Goal: Task Accomplishment & Management: Manage account settings

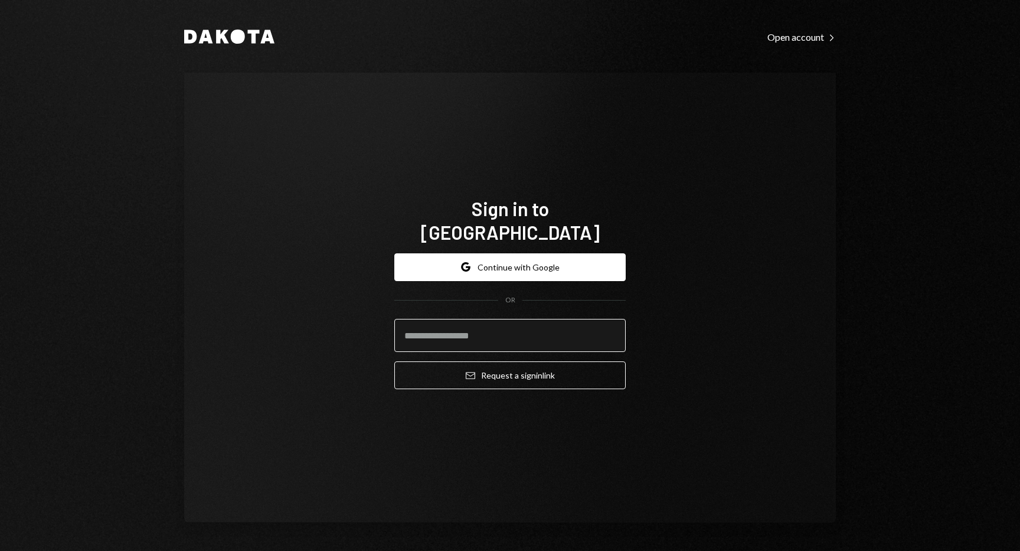
click at [475, 328] on input "email" at bounding box center [509, 335] width 231 height 33
click at [0, 550] on com-1password-button at bounding box center [0, 551] width 0 height 0
click at [545, 327] on input "email" at bounding box center [509, 335] width 231 height 33
type input "**********"
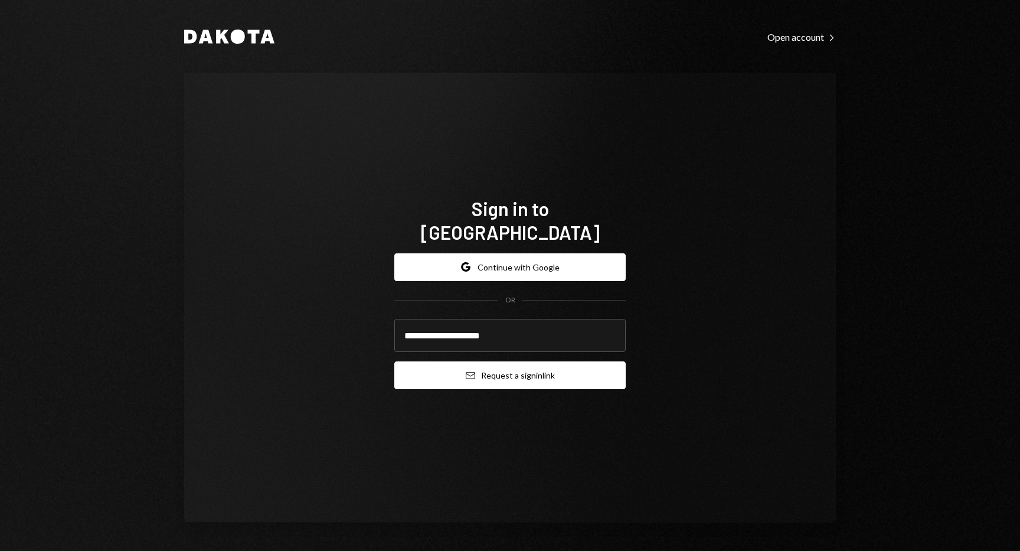
click at [507, 369] on button "Email Request a sign in link" at bounding box center [509, 375] width 231 height 28
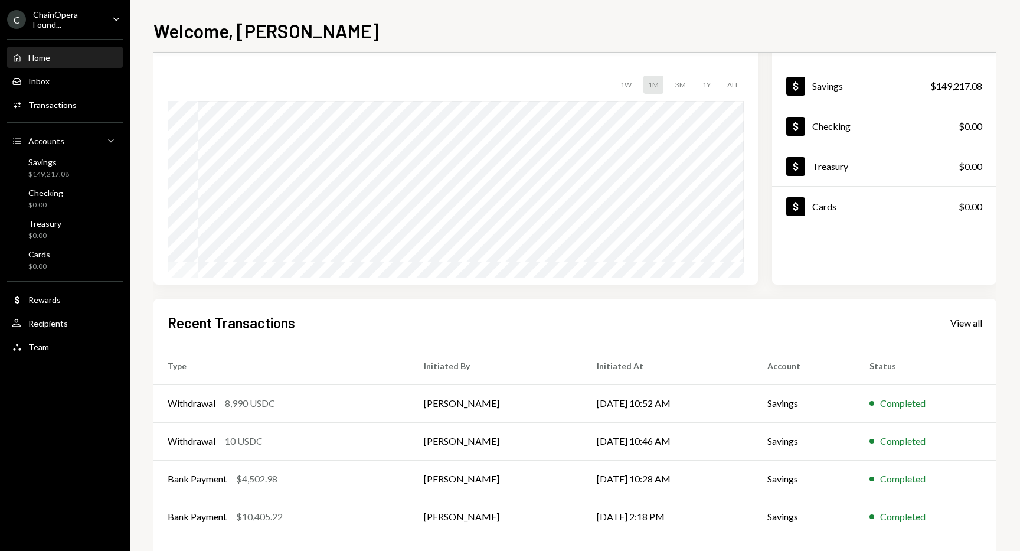
scroll to position [104, 0]
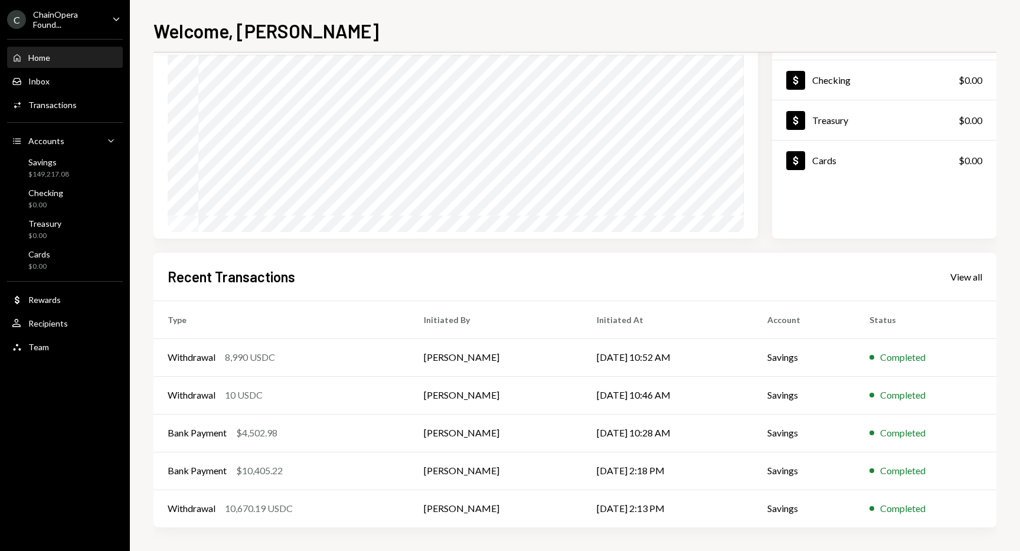
click at [427, 539] on div "$ 149,217.08 Total Graph Accounts 1W 1M 3M 1Y ALL Account Details Plus Dollar S…" at bounding box center [574, 259] width 843 height 584
click at [971, 278] on div "View all" at bounding box center [966, 277] width 32 height 12
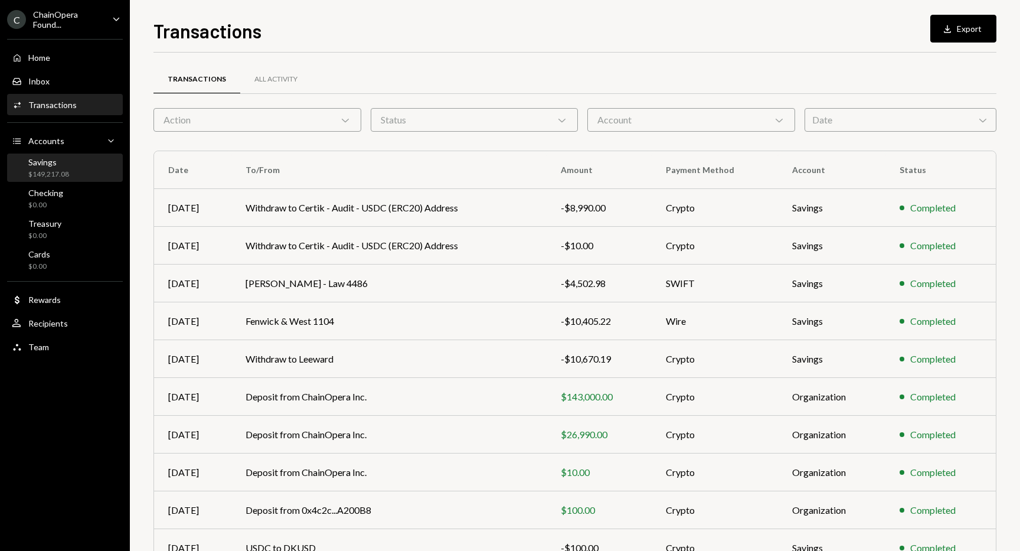
click at [60, 162] on div "Savings" at bounding box center [48, 162] width 41 height 10
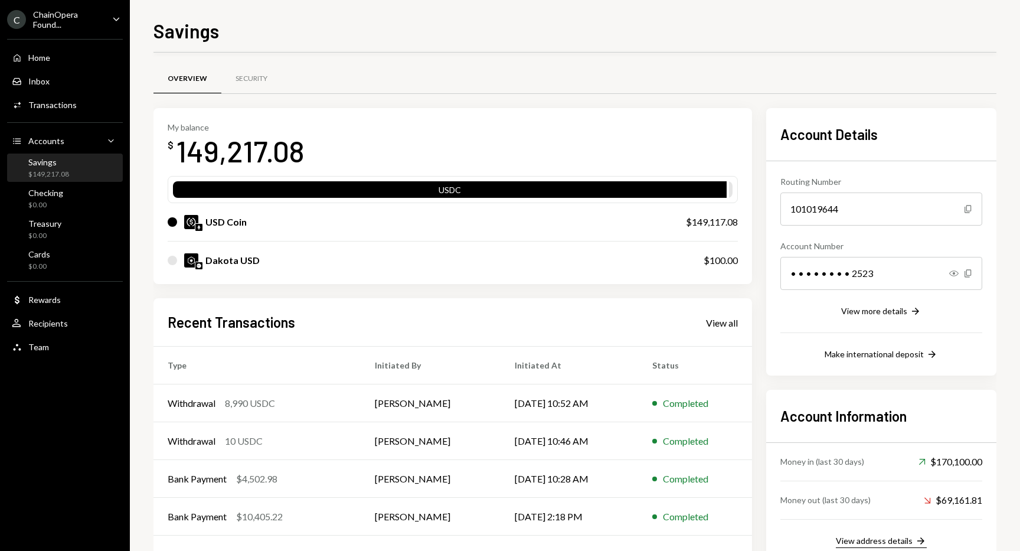
scroll to position [46, 0]
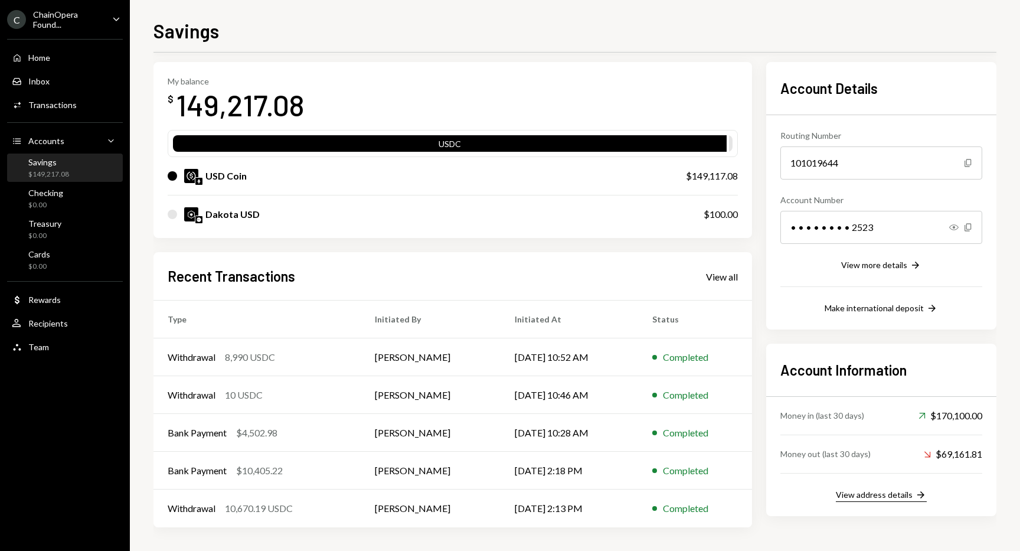
click at [900, 497] on div "View address details" at bounding box center [874, 494] width 77 height 10
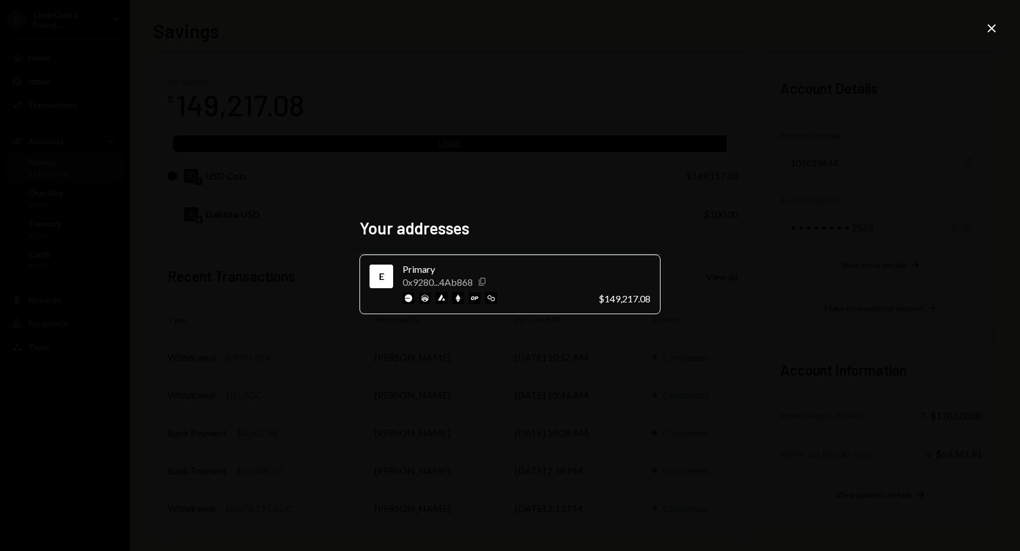
click at [483, 280] on icon "Copy" at bounding box center [481, 281] width 9 height 9
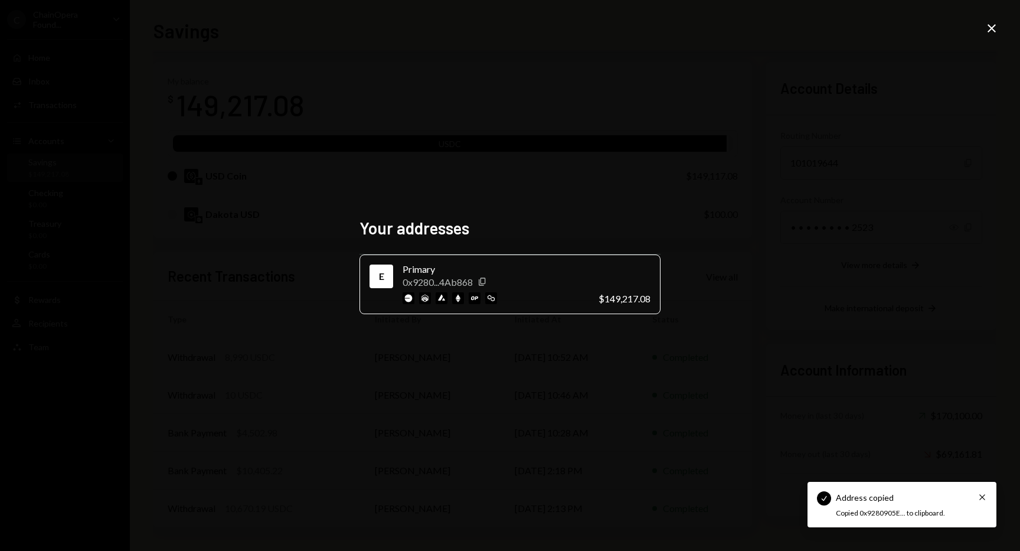
click at [740, 264] on div "Your addresses E Primary 0x9280...4Ab868 Copy $149,217.08 Close" at bounding box center [510, 275] width 1020 height 551
click at [995, 31] on icon "Close" at bounding box center [991, 28] width 14 height 14
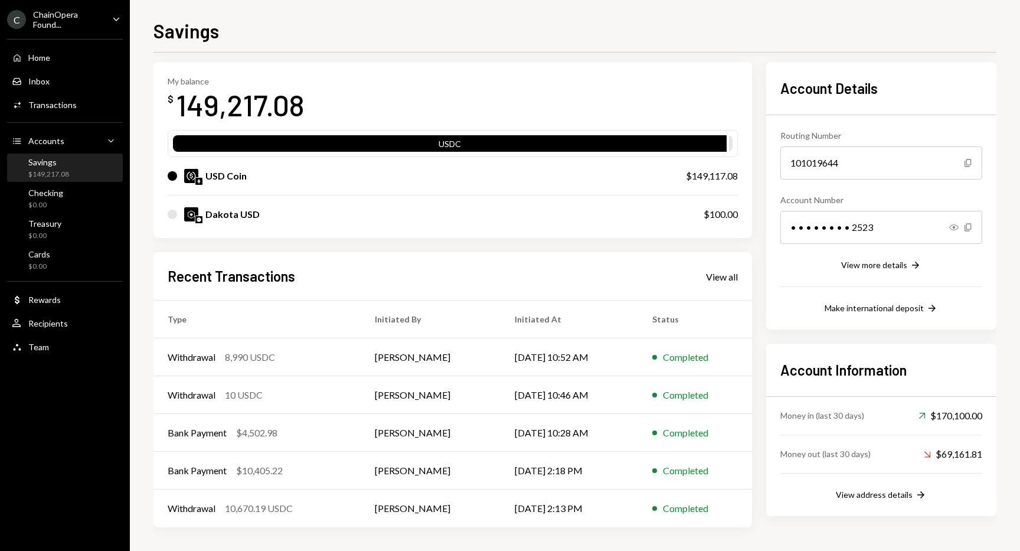
scroll to position [43, 0]
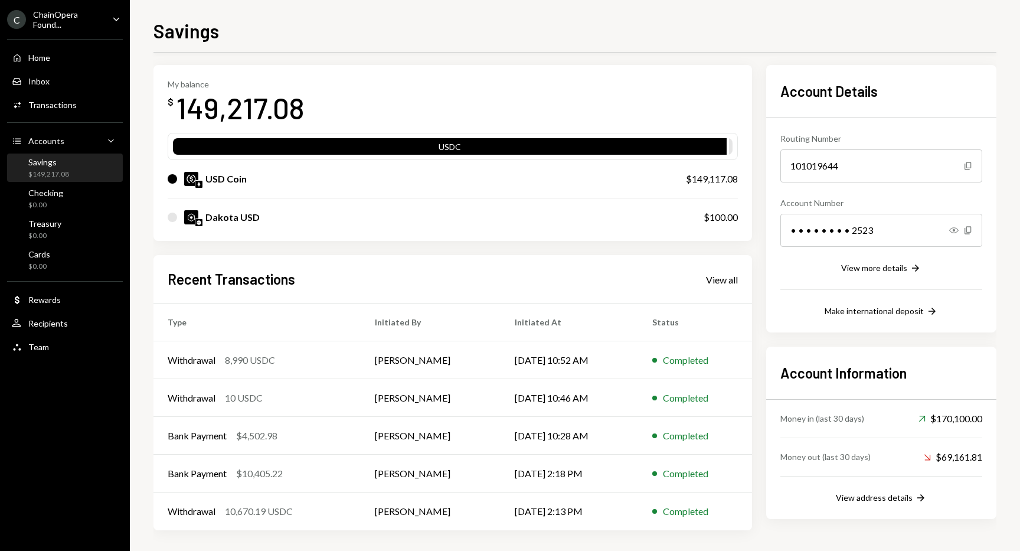
click at [876, 18] on div "Savings" at bounding box center [574, 30] width 843 height 26
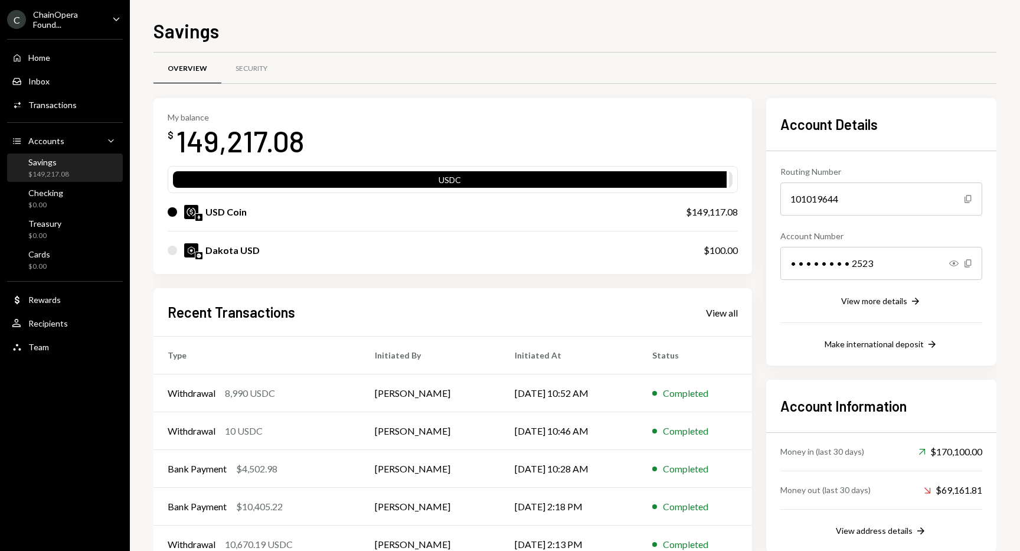
scroll to position [0, 0]
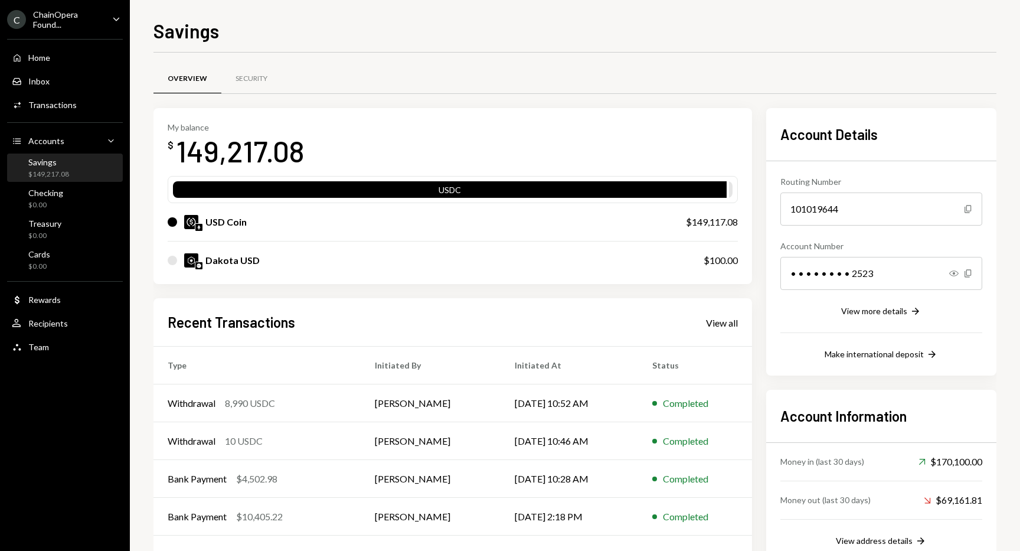
click at [66, 168] on div "Savings $149,217.08" at bounding box center [48, 168] width 41 height 22
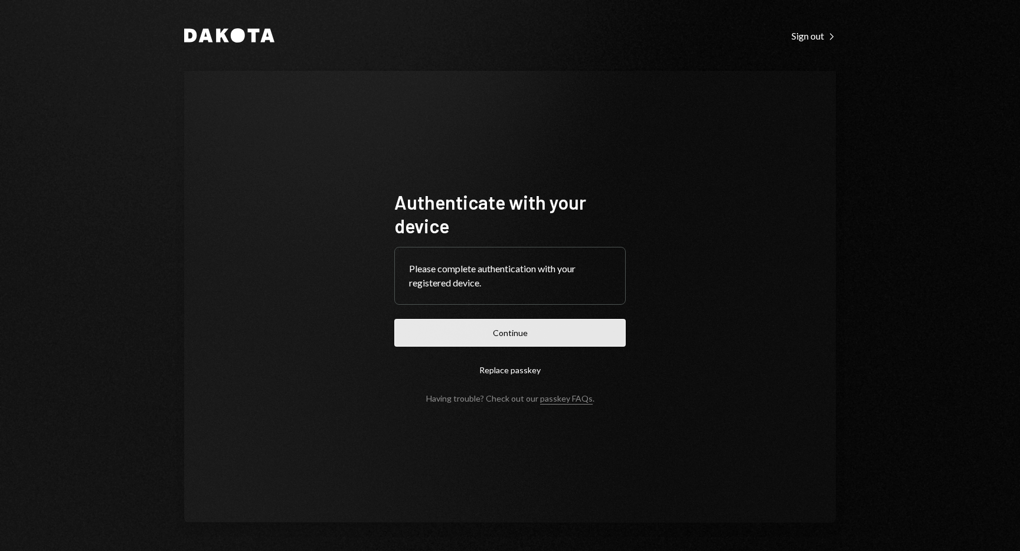
click at [561, 326] on button "Continue" at bounding box center [509, 333] width 231 height 28
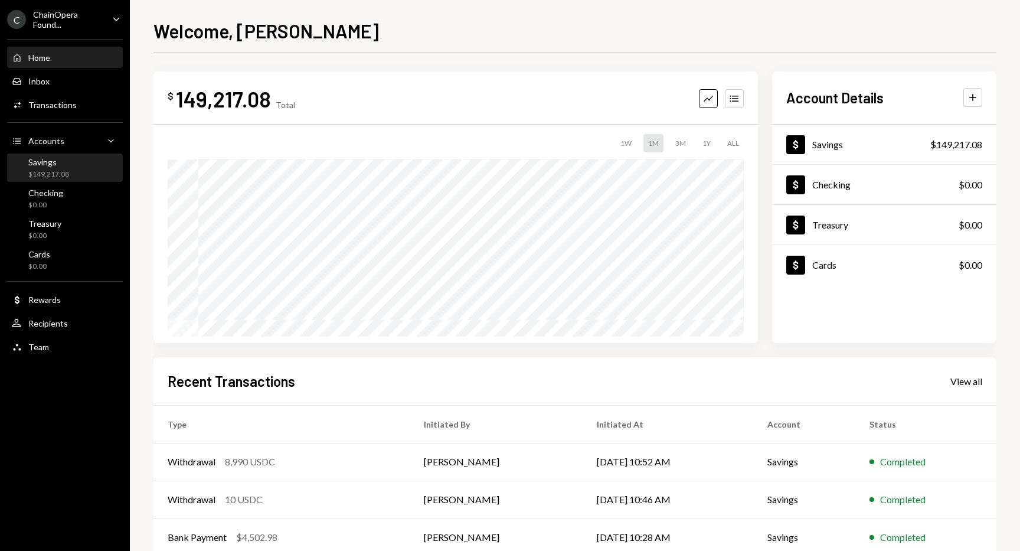
click at [62, 164] on div "Savings" at bounding box center [48, 162] width 41 height 10
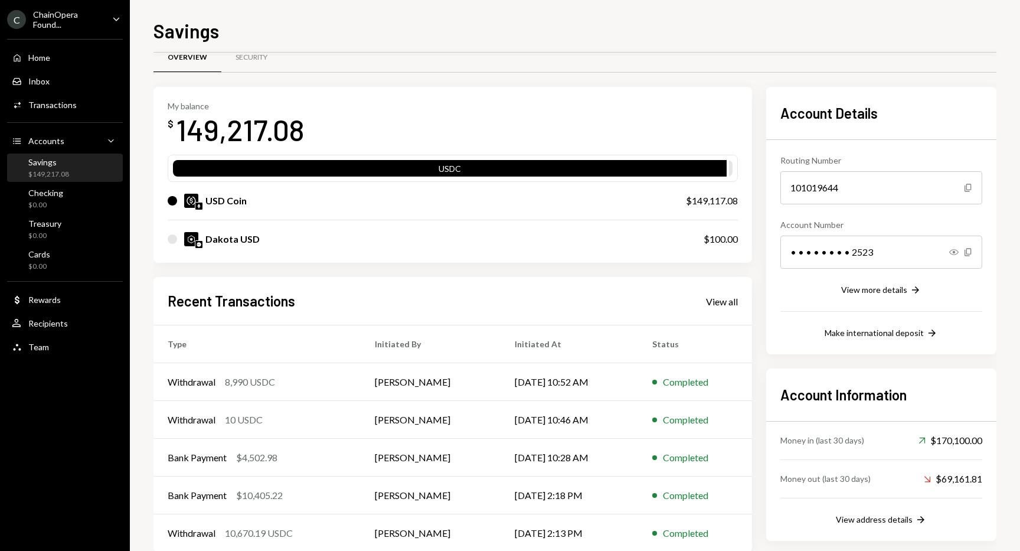
scroll to position [46, 0]
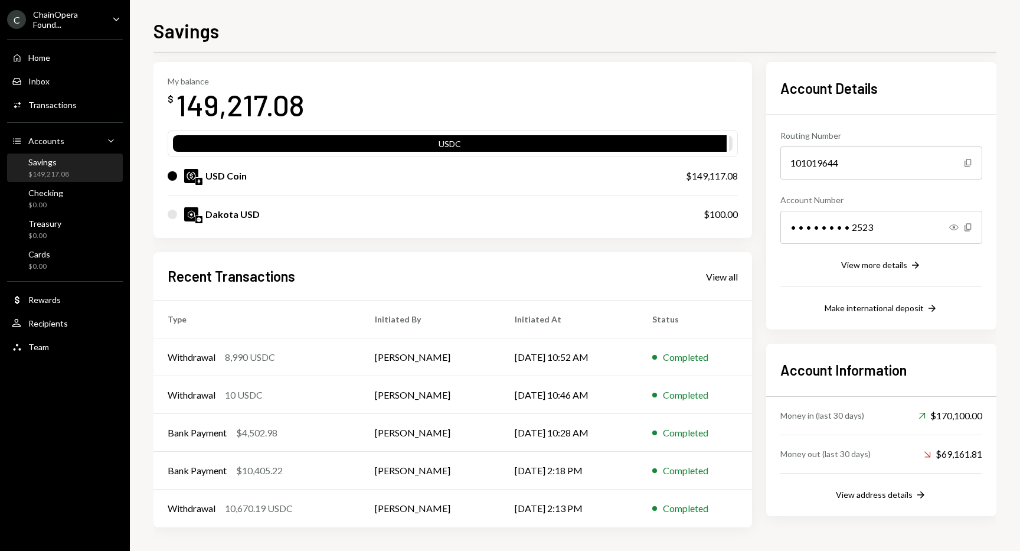
click at [969, 341] on div "Account Details Routing Number 101019644 Copy Account Number • • • • • • • • 25…" at bounding box center [881, 294] width 230 height 465
click at [877, 496] on div "View address details" at bounding box center [874, 494] width 77 height 10
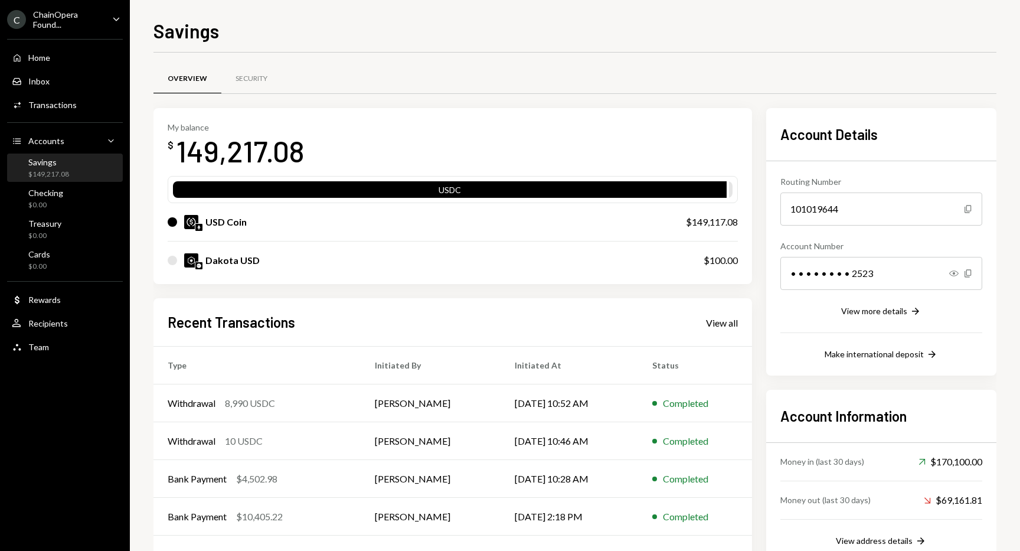
scroll to position [2, 0]
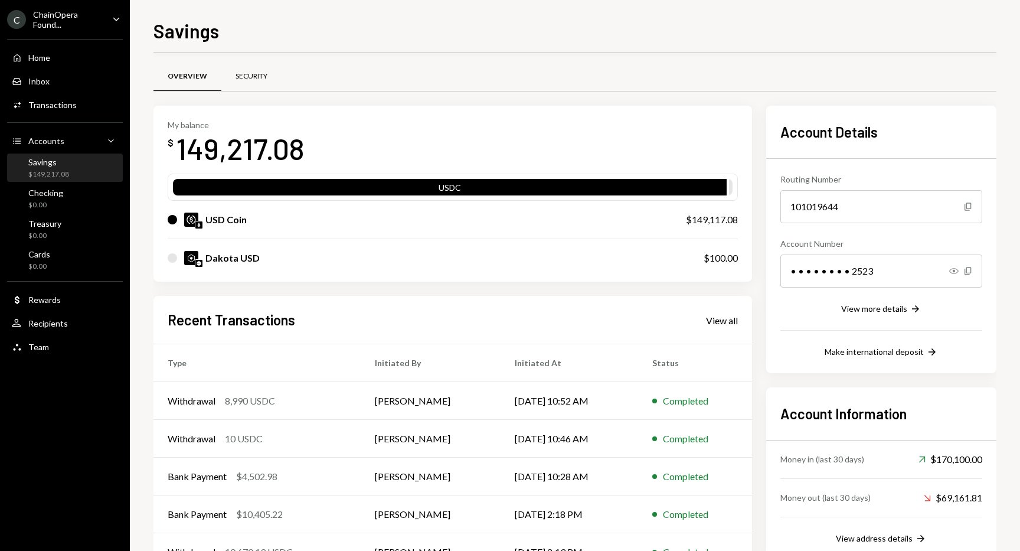
click at [253, 74] on div "Security" at bounding box center [251, 76] width 32 height 10
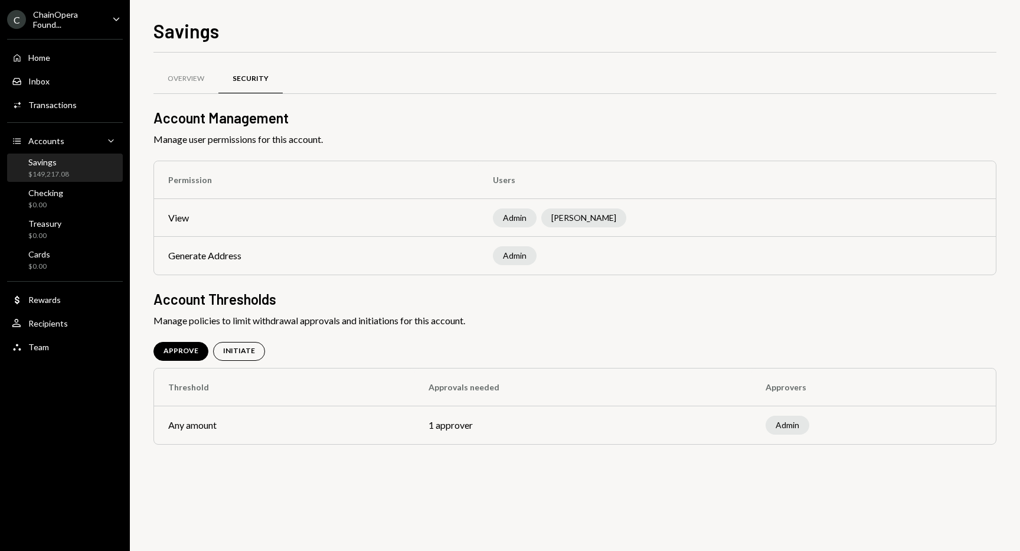
click at [459, 515] on div "Overview Security Account Management Manage user permissions for this account. …" at bounding box center [574, 302] width 843 height 498
drag, startPoint x: 546, startPoint y: 315, endPoint x: 388, endPoint y: 312, distance: 158.2
click at [388, 312] on div "Overview Security Account Management Manage user permissions for this account. …" at bounding box center [574, 269] width 843 height 397
drag, startPoint x: 385, startPoint y: 319, endPoint x: 488, endPoint y: 327, distance: 103.6
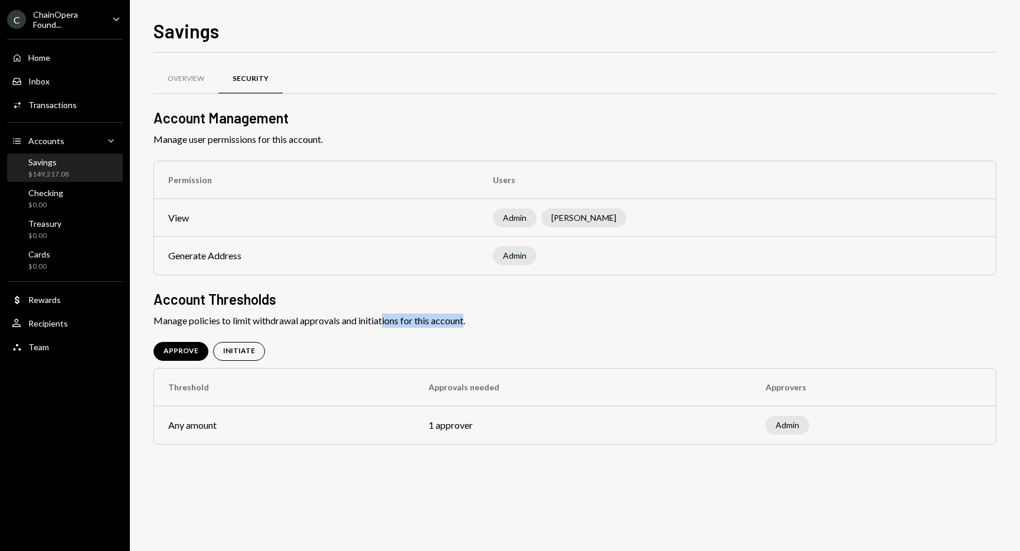
click at [483, 326] on span "Manage policies to limit withdrawal approvals and initiations for this account." at bounding box center [574, 320] width 843 height 14
click at [488, 327] on div "Overview Security Account Management Manage user permissions for this account. …" at bounding box center [574, 269] width 843 height 397
click at [499, 502] on div "Overview Security Account Management Manage user permissions for this account. …" at bounding box center [574, 302] width 843 height 498
click at [757, 40] on div "Savings" at bounding box center [574, 30] width 843 height 26
click at [307, 327] on div "Overview Security Account Management Manage user permissions for this account. …" at bounding box center [574, 269] width 843 height 397
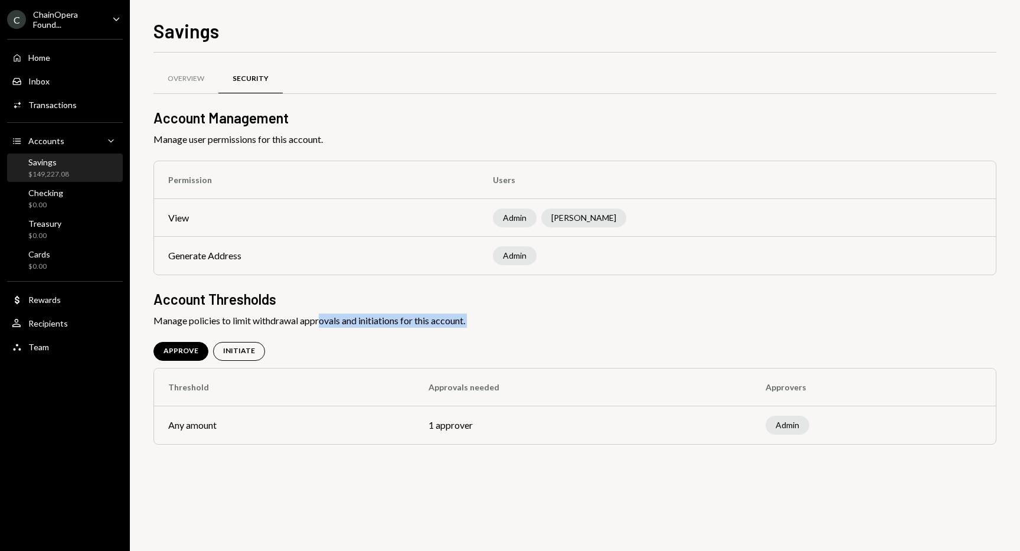
drag, startPoint x: 322, startPoint y: 315, endPoint x: 492, endPoint y: 339, distance: 171.7
click at [491, 339] on div "Overview Security Account Management Manage user permissions for this account. …" at bounding box center [574, 269] width 843 height 397
click at [492, 339] on div "Overview Security Account Management Manage user permissions for this account. …" at bounding box center [574, 269] width 843 height 397
click at [302, 425] on td "Any amount" at bounding box center [284, 425] width 260 height 38
drag, startPoint x: 356, startPoint y: 257, endPoint x: 455, endPoint y: 329, distance: 122.9
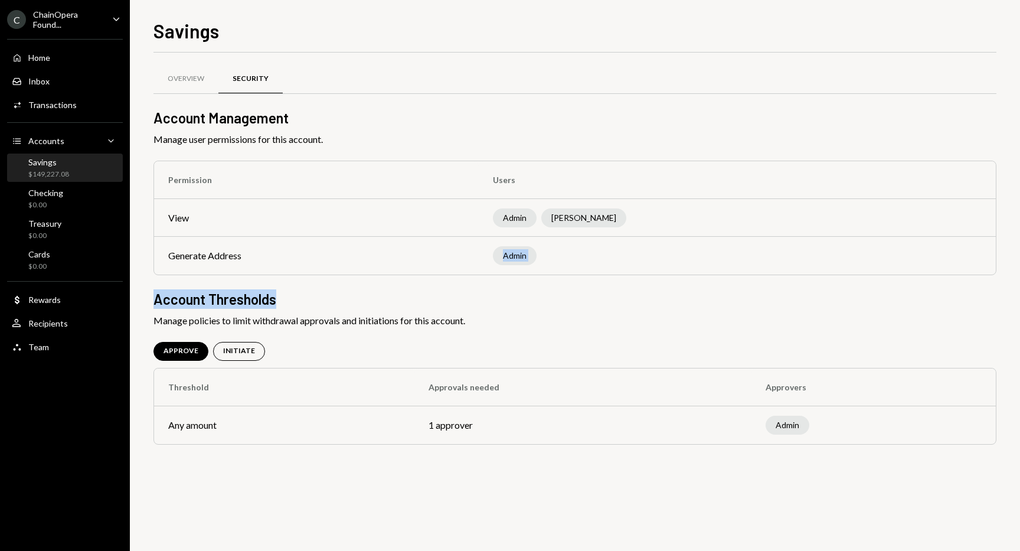
click at [443, 319] on div "Overview Security Account Management Manage user permissions for this account. …" at bounding box center [574, 269] width 843 height 397
click at [455, 329] on div "Overview Security Account Management Manage user permissions for this account. …" at bounding box center [574, 269] width 843 height 397
click at [401, 474] on div "Overview Security Account Management Manage user permissions for this account. …" at bounding box center [574, 302] width 843 height 498
click at [461, 331] on div "Overview Security Account Management Manage user permissions for this account. …" at bounding box center [574, 269] width 843 height 397
click at [195, 80] on div "Overview" at bounding box center [186, 79] width 37 height 10
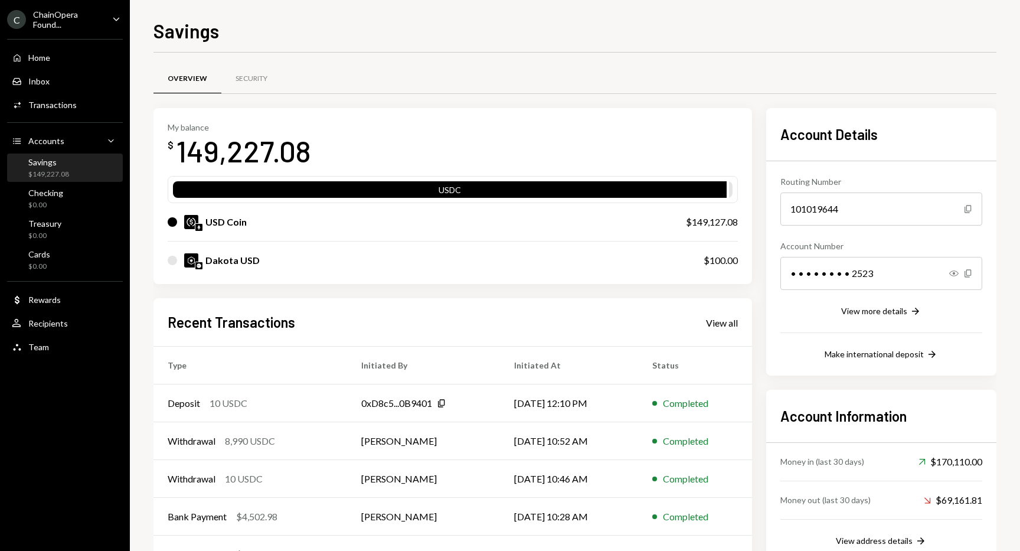
click at [758, 384] on div "My balance $ 149,227.08 USDC USD Coin $149,127.08 Dakota USD $100.00 Recent Tra…" at bounding box center [574, 340] width 843 height 465
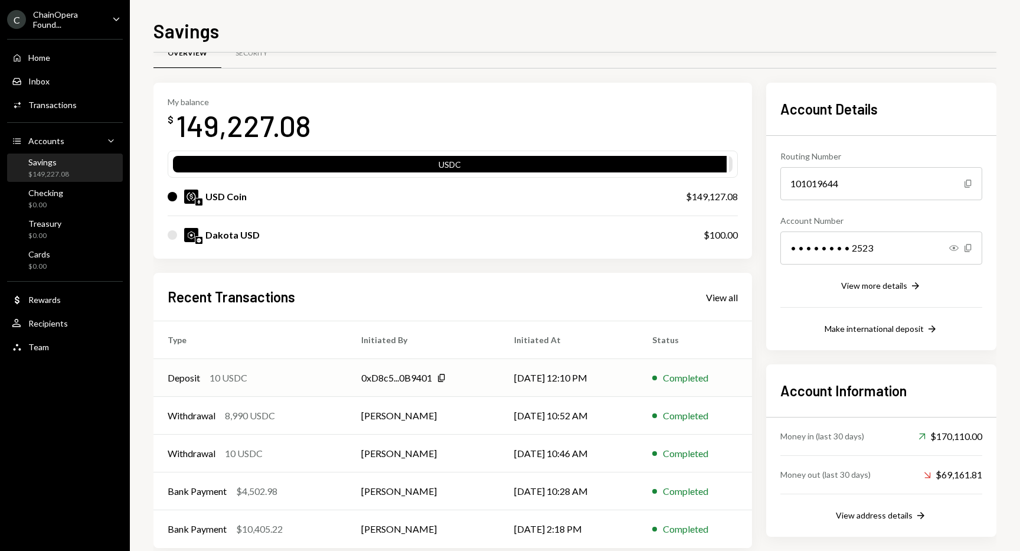
scroll to position [20, 0]
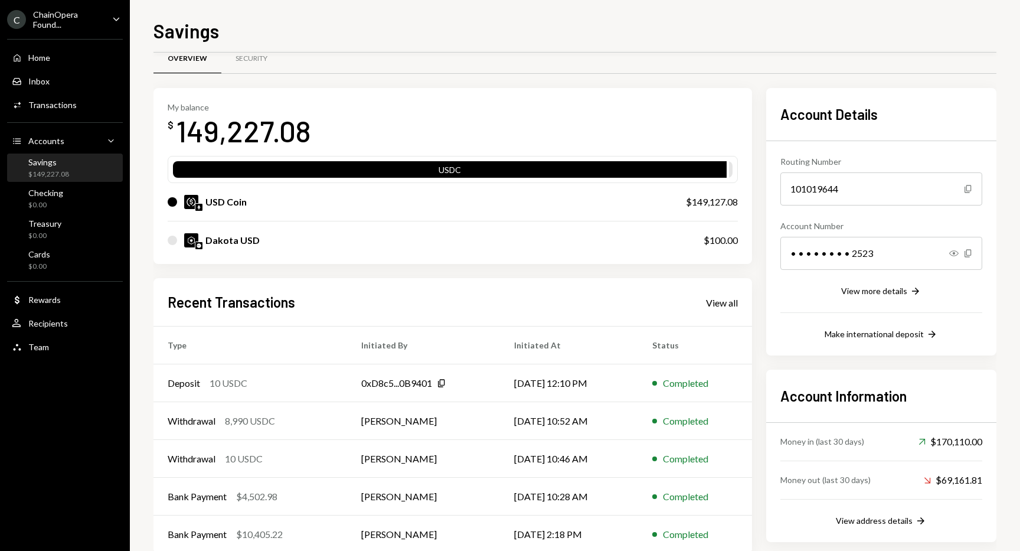
click at [761, 361] on div "My balance $ 149,227.08 USDC USD Coin $149,127.08 Dakota USD $100.00 Recent Tra…" at bounding box center [574, 320] width 843 height 465
click at [47, 351] on div "Team Team" at bounding box center [65, 347] width 106 height 11
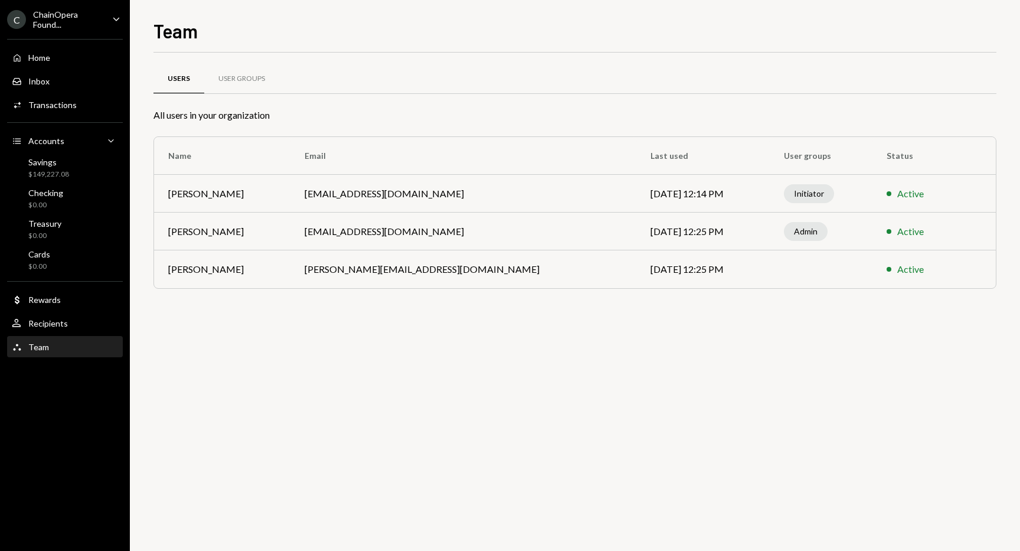
click at [333, 399] on div "Users User Groups All users in your organization Name Email Last used User grou…" at bounding box center [574, 302] width 843 height 498
click at [248, 83] on div "User Groups" at bounding box center [241, 79] width 47 height 10
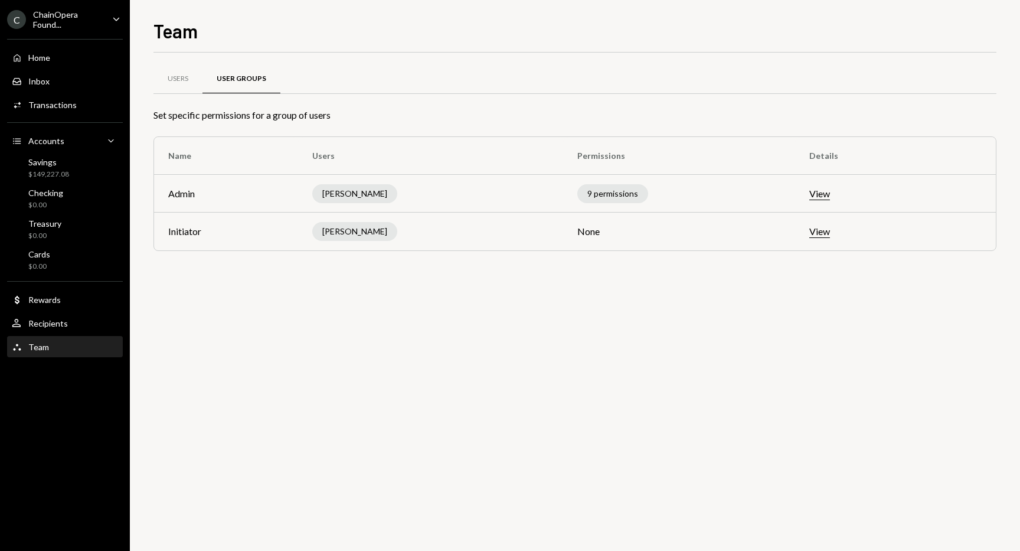
click at [336, 376] on div "Users User Groups Set specific permissions for a group of users Name Users Perm…" at bounding box center [574, 302] width 843 height 498
click at [532, 279] on div "Users User Groups Set specific permissions for a group of users Name Users Perm…" at bounding box center [574, 302] width 843 height 498
drag, startPoint x: 593, startPoint y: 234, endPoint x: 573, endPoint y: 231, distance: 20.4
click at [574, 231] on td "None" at bounding box center [679, 231] width 232 height 38
click at [573, 231] on td "None" at bounding box center [679, 231] width 232 height 38
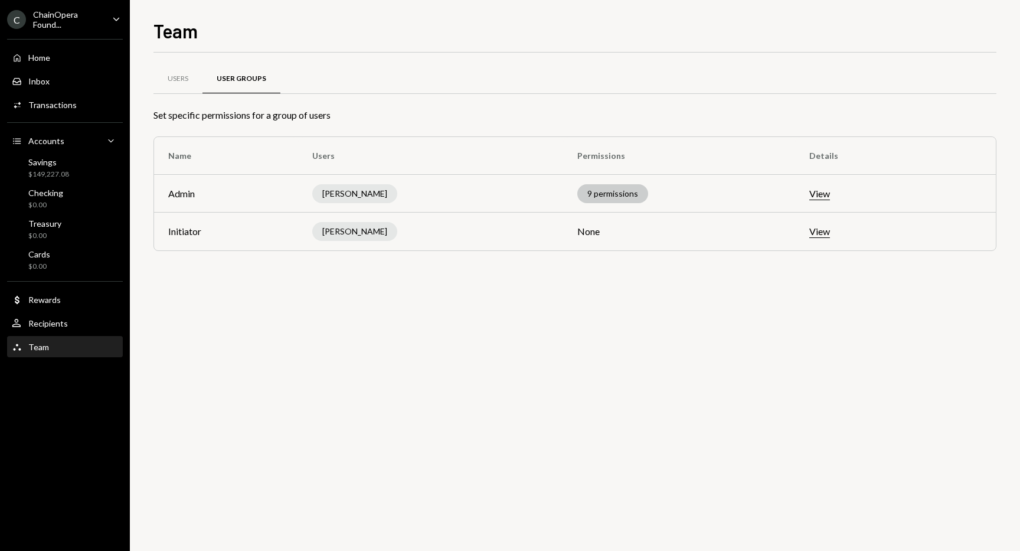
click at [614, 194] on div "9 permissions" at bounding box center [612, 193] width 71 height 19
click at [606, 193] on div "9 permissions" at bounding box center [612, 193] width 71 height 19
click at [443, 264] on div "Users User Groups Set specific permissions for a group of users Name Users Perm…" at bounding box center [574, 172] width 843 height 203
click at [182, 82] on div "Users" at bounding box center [178, 79] width 21 height 10
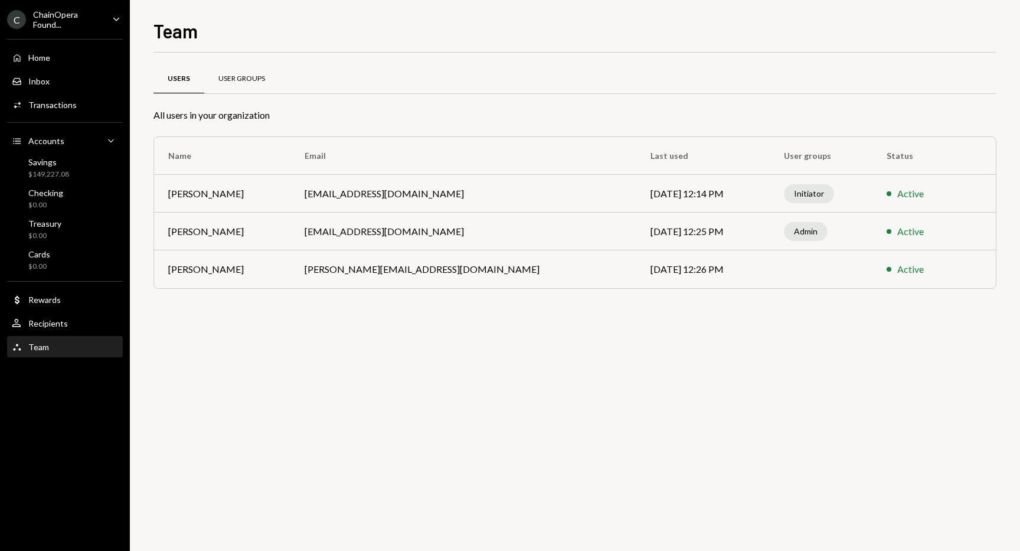
click at [224, 82] on div "User Groups" at bounding box center [241, 79] width 47 height 10
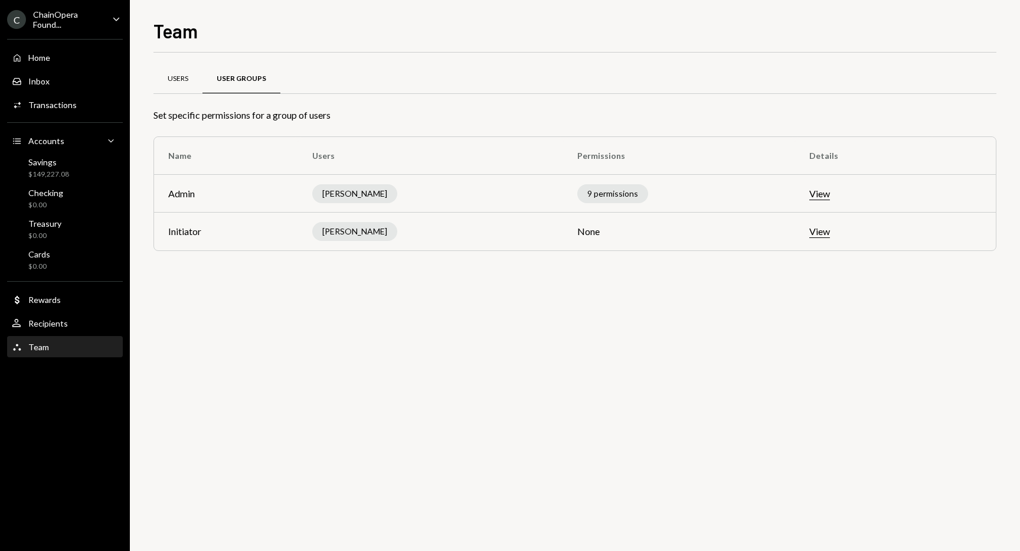
click at [177, 81] on div "Users" at bounding box center [178, 79] width 21 height 10
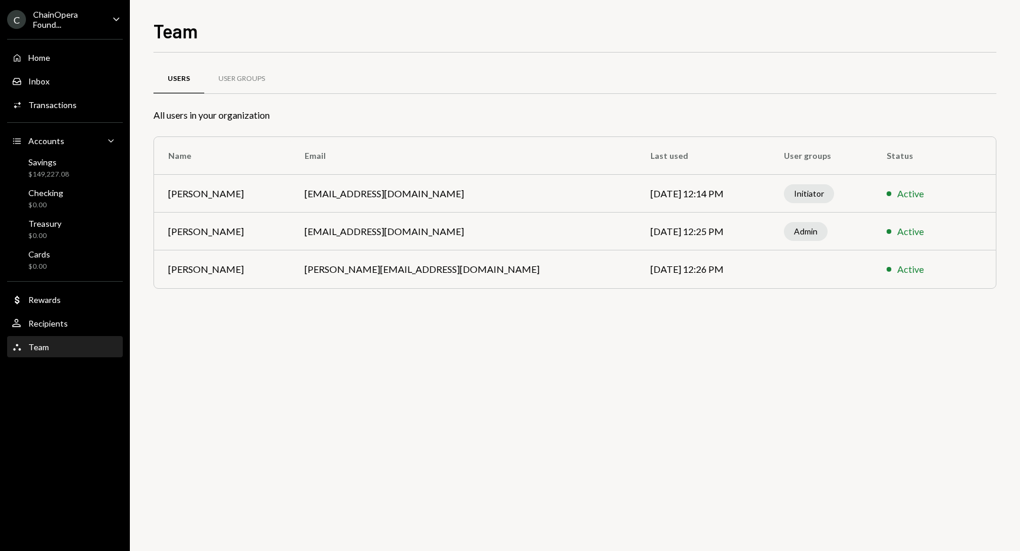
click at [302, 330] on div "Users User Groups All users in your organization Name Email Last used User grou…" at bounding box center [574, 302] width 843 height 498
click at [54, 165] on div "Savings" at bounding box center [48, 162] width 41 height 10
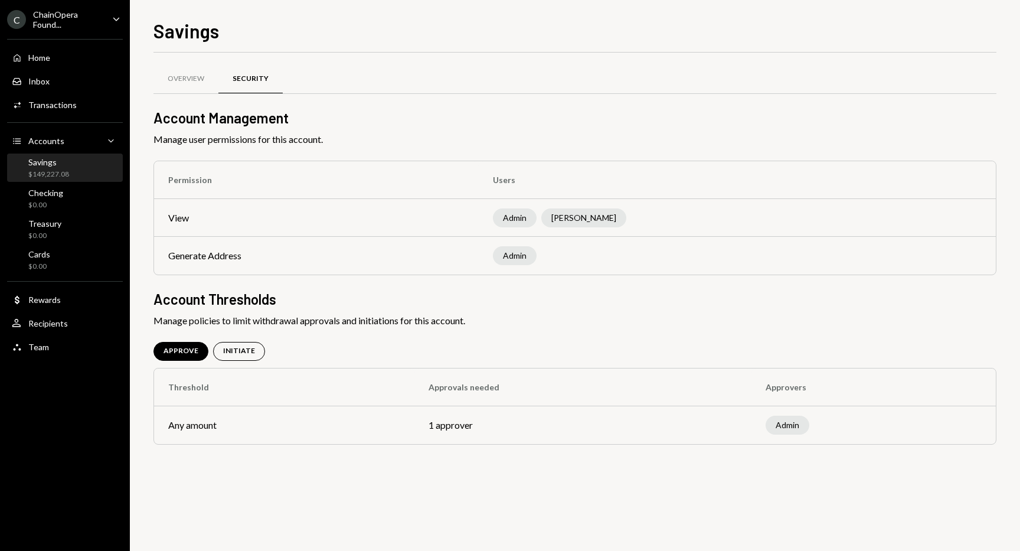
click at [662, 477] on div "Overview Security Account Management Manage user permissions for this account. …" at bounding box center [574, 302] width 843 height 498
click at [696, 510] on div "Overview Security Account Management Manage user permissions for this account. …" at bounding box center [574, 302] width 843 height 498
click at [184, 80] on div "Overview" at bounding box center [186, 79] width 37 height 10
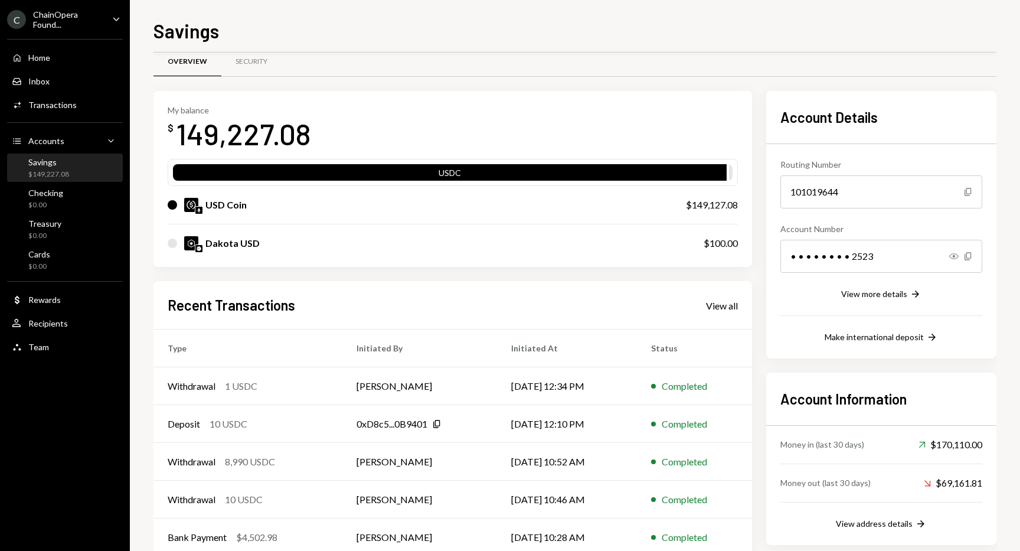
scroll to position [18, 0]
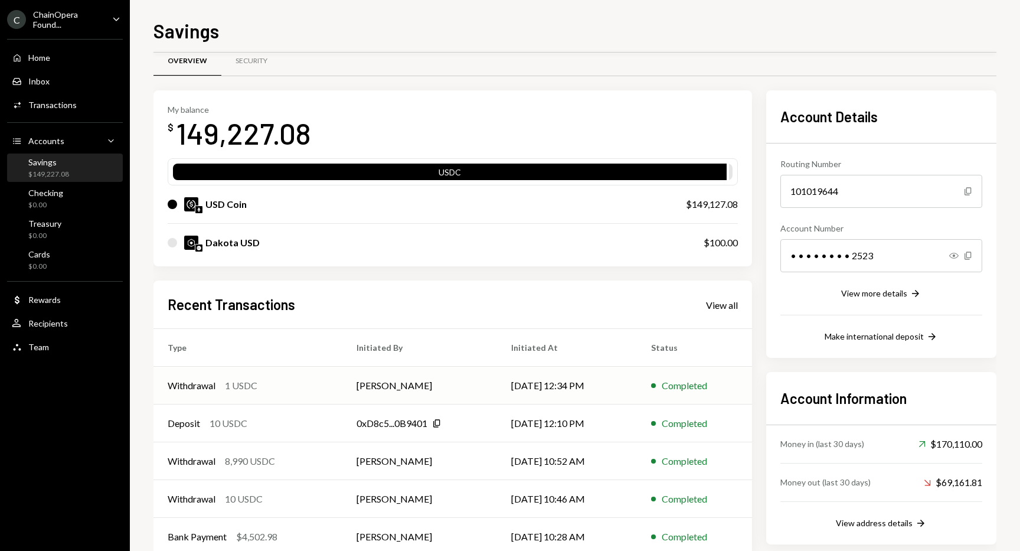
click at [557, 389] on td "[DATE] 12:34 PM" at bounding box center [566, 385] width 139 height 38
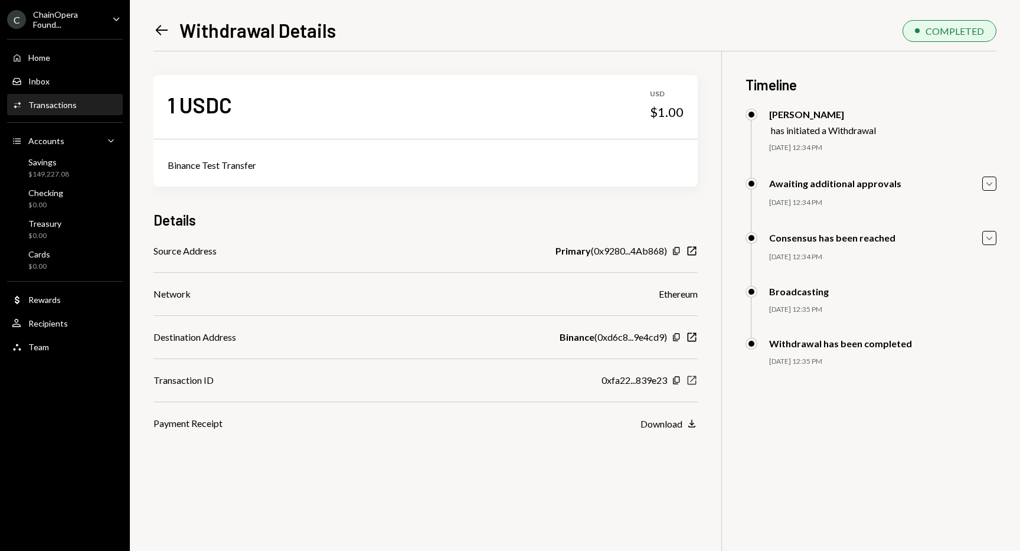
click at [689, 380] on icon "New Window" at bounding box center [692, 380] width 12 height 12
click at [70, 166] on div "Savings $149,227.08" at bounding box center [65, 168] width 106 height 22
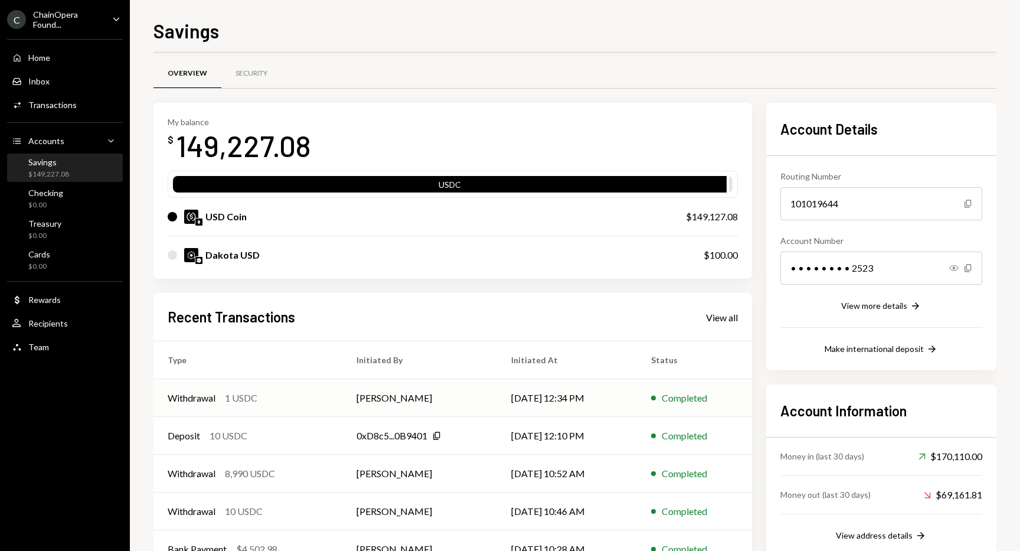
scroll to position [6, 0]
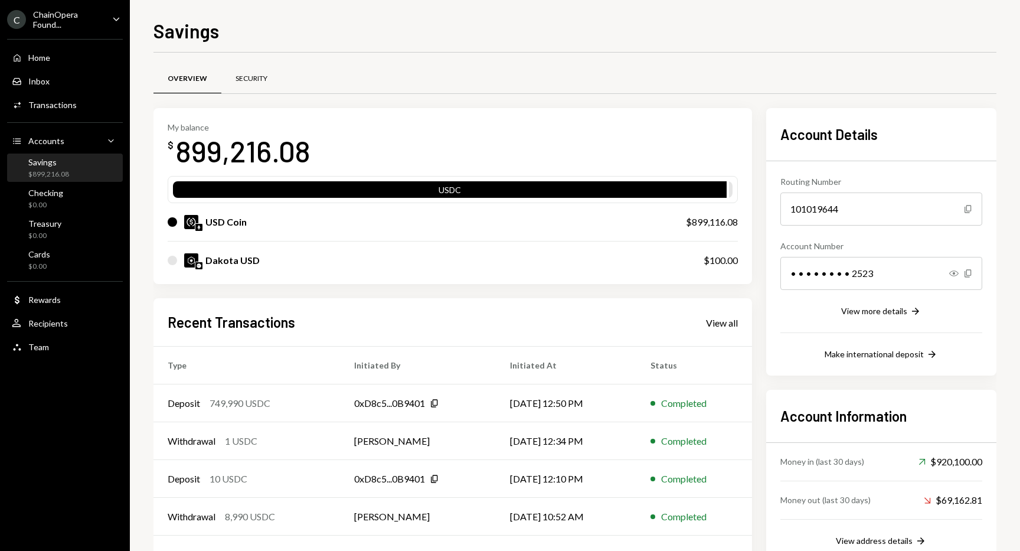
click at [248, 77] on div "Security" at bounding box center [251, 79] width 32 height 10
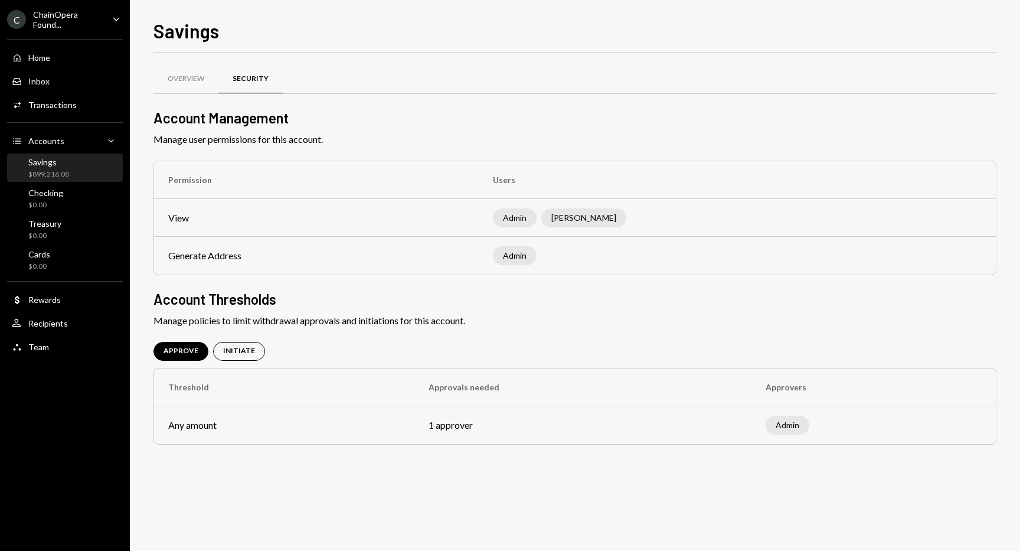
click at [741, 466] on div "Overview Security Account Management Manage user permissions for this account. …" at bounding box center [574, 269] width 843 height 397
click at [903, 501] on div "Overview Security Account Management Manage user permissions for this account. …" at bounding box center [574, 302] width 843 height 498
